Goal: Transaction & Acquisition: Book appointment/travel/reservation

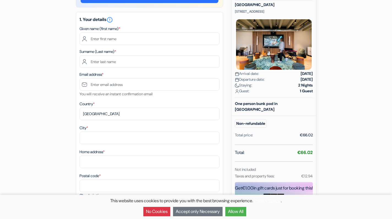
scroll to position [16, 0]
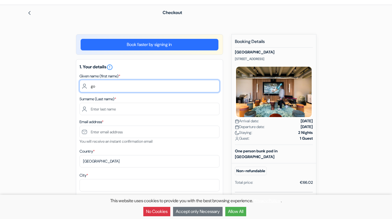
type input "g"
type input "[PERSON_NAME]"
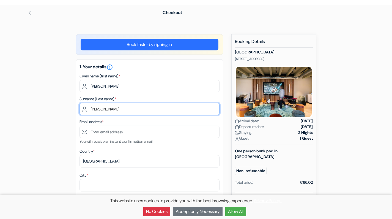
type input "[PERSON_NAME]"
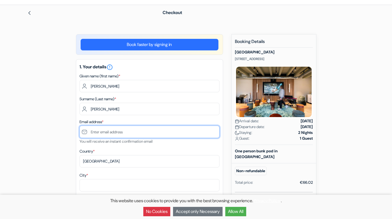
type input "[EMAIL_ADDRESS][DOMAIN_NAME]"
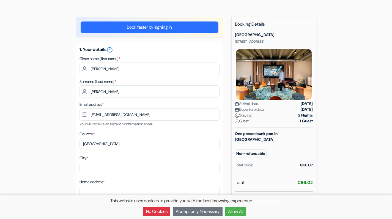
scroll to position [53, 0]
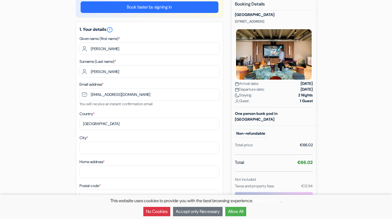
click at [132, 130] on div "1. Your details error_outline Given name (first name) * [PERSON_NAME] Surname (…" at bounding box center [149, 151] width 147 height 259
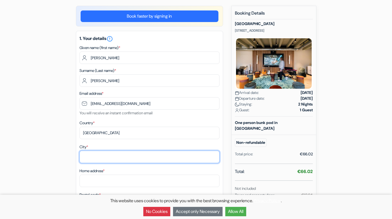
scroll to position [45, 0]
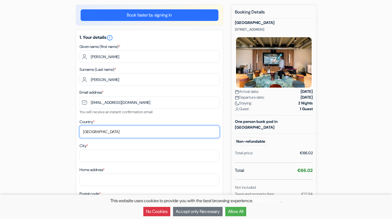
select select "hr"
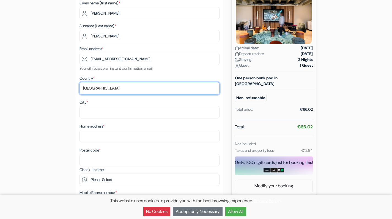
scroll to position [137, 0]
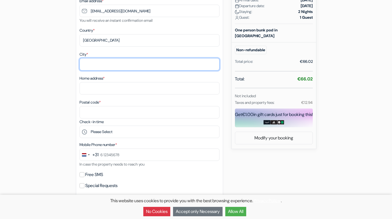
click at [97, 63] on input "City *" at bounding box center [150, 64] width 140 height 12
type input "[GEOGRAPHIC_DATA]"
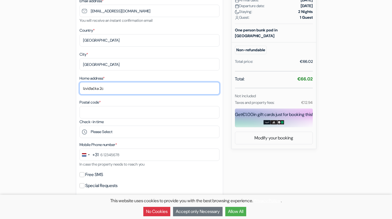
type input "Izviđačka 2c"
click at [92, 121] on label "Check-in time" at bounding box center [92, 122] width 24 height 6
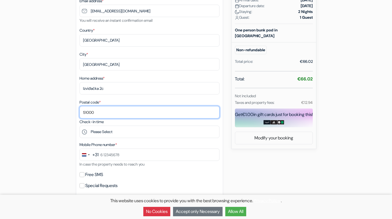
type input "51000"
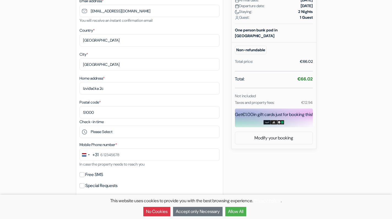
click at [63, 114] on div "add_box [GEOGRAPHIC_DATA] [STREET_ADDRESS] Property Details X no_plan *" at bounding box center [196, 160] width 363 height 494
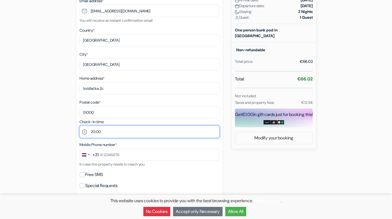
select select "19"
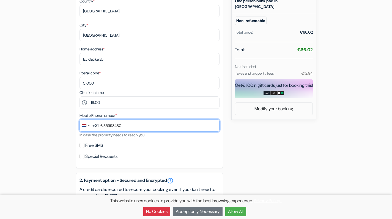
scroll to position [165, 0]
type input "6 85993480"
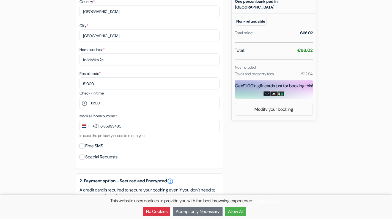
click at [82, 145] on input "Free SMS" at bounding box center [82, 145] width 5 height 5
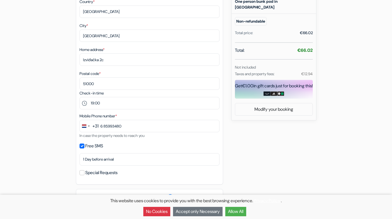
click at [82, 145] on input "Free SMS" at bounding box center [82, 145] width 5 height 5
checkbox input "false"
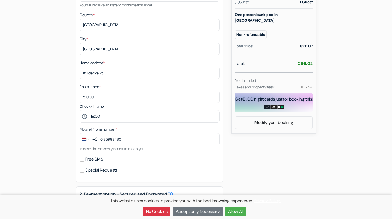
scroll to position [152, 0]
click at [261, 122] on link "Modify your booking" at bounding box center [273, 122] width 77 height 10
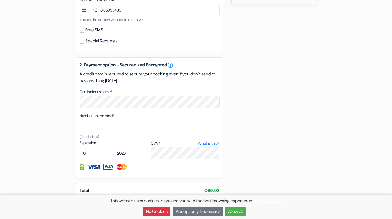
scroll to position [280, 0]
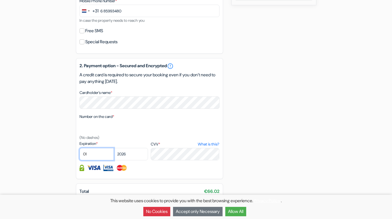
select select "09"
click at [131, 156] on select "2025 2026 2027 2028 2029 2030 2031 2032 2033 2034 2035 2036 2037 2038 2039 2040…" at bounding box center [131, 154] width 34 height 12
select select "2029"
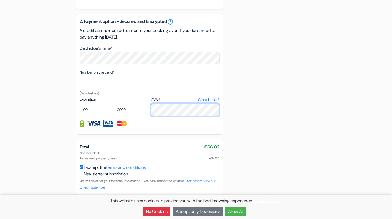
scroll to position [325, 0]
click at [239, 213] on button "Allow All" at bounding box center [235, 211] width 21 height 9
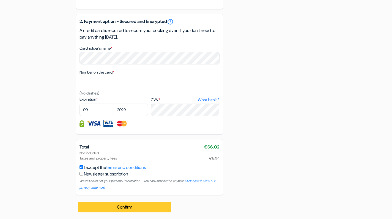
scroll to position [0, 0]
click at [161, 209] on button "Confirm Loading..." at bounding box center [124, 207] width 93 height 10
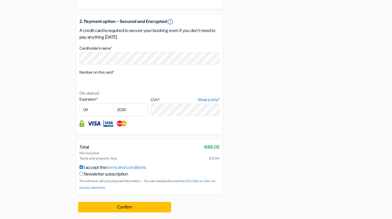
scroll to position [326, 0]
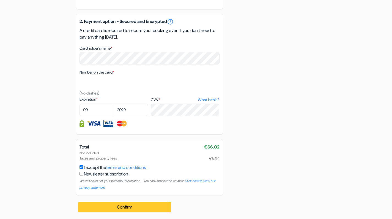
type input "6 85993480"
click at [142, 205] on button "Confirm Loading..." at bounding box center [124, 207] width 93 height 10
click at [111, 209] on button "Confirm Loading..." at bounding box center [124, 207] width 93 height 10
click at [121, 206] on button "Confirm Loading..." at bounding box center [124, 207] width 93 height 10
click at [118, 208] on button "Confirm Loading..." at bounding box center [124, 207] width 93 height 10
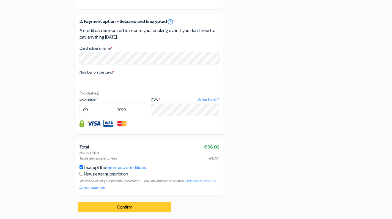
click at [154, 206] on button "Confirm Loading..." at bounding box center [124, 207] width 93 height 10
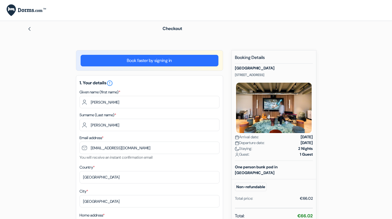
scroll to position [0, 0]
